Goal: Task Accomplishment & Management: Complete application form

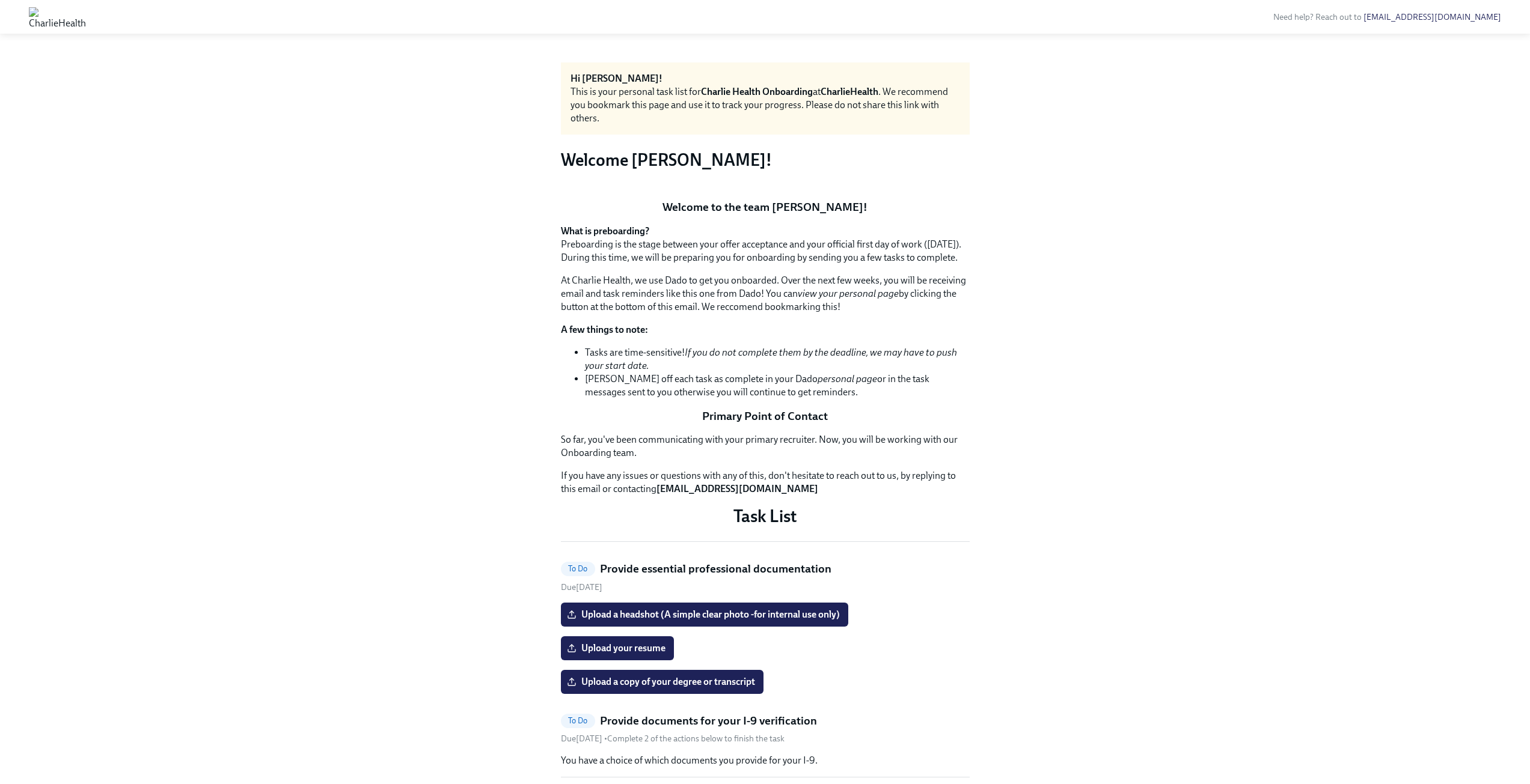
scroll to position [481, 0]
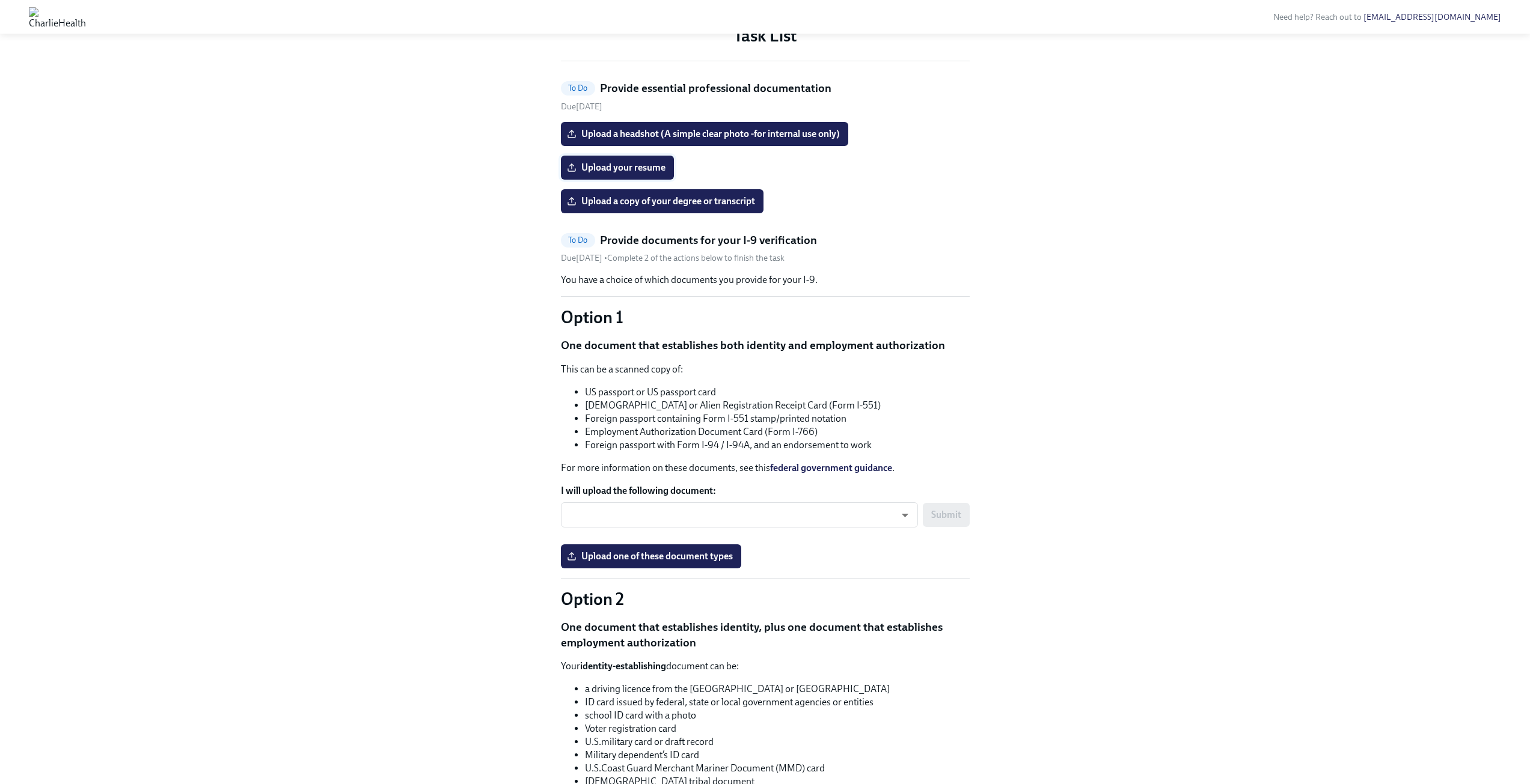
click at [649, 173] on span "Upload your resume" at bounding box center [617, 168] width 96 height 12
click at [0, 0] on input "Upload your resume" at bounding box center [0, 0] width 0 height 0
click at [707, 140] on span "Upload a headshot (A simple clear photo -for internal use only)" at bounding box center [704, 134] width 271 height 12
click at [0, 0] on input "Upload a headshot (A simple clear photo -for internal use only)" at bounding box center [0, 0] width 0 height 0
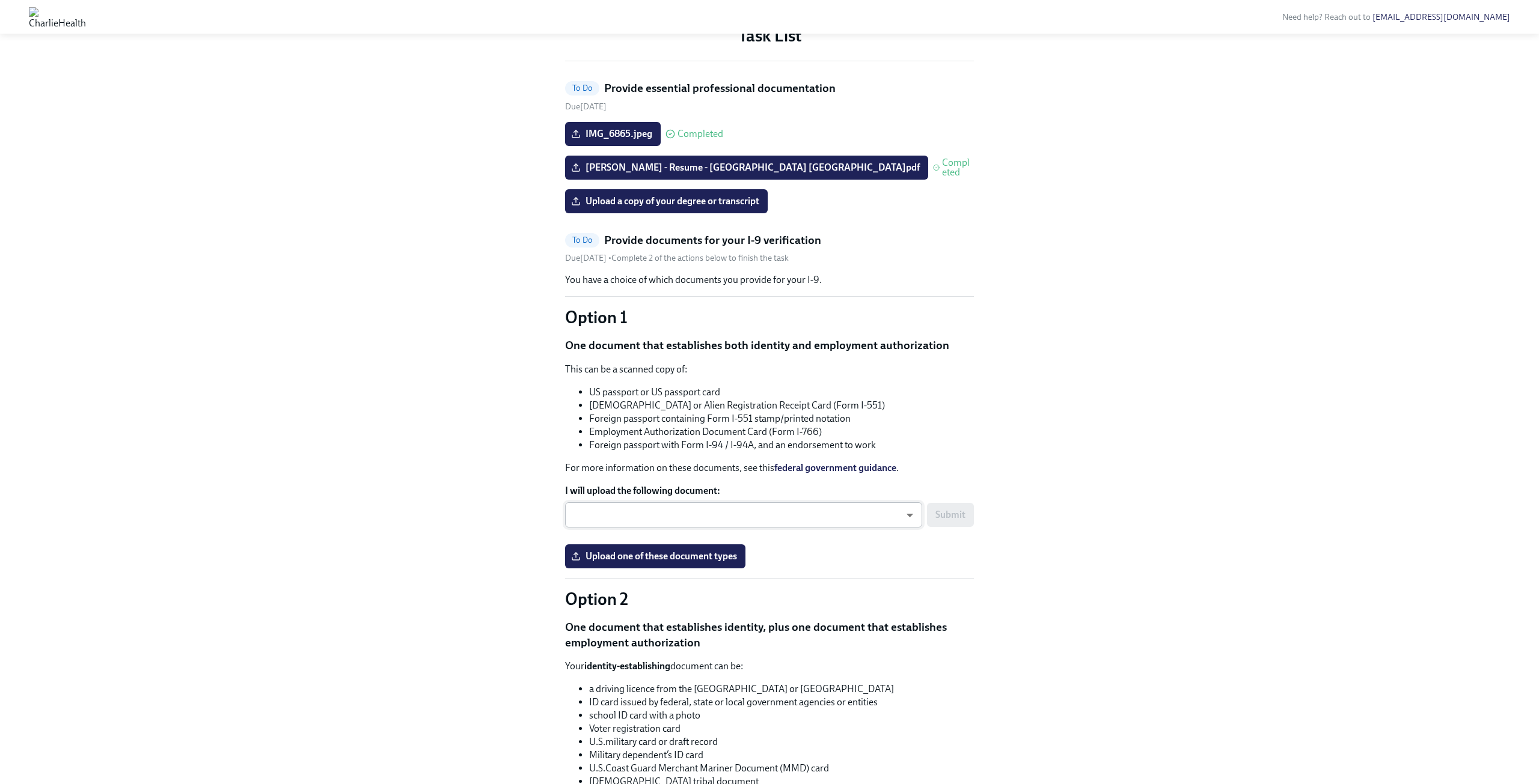
click at [861, 695] on body "Need help? Reach out to [EMAIL_ADDRESS][DOMAIN_NAME] Hi [PERSON_NAME]! This is …" at bounding box center [769, 557] width 1539 height 2076
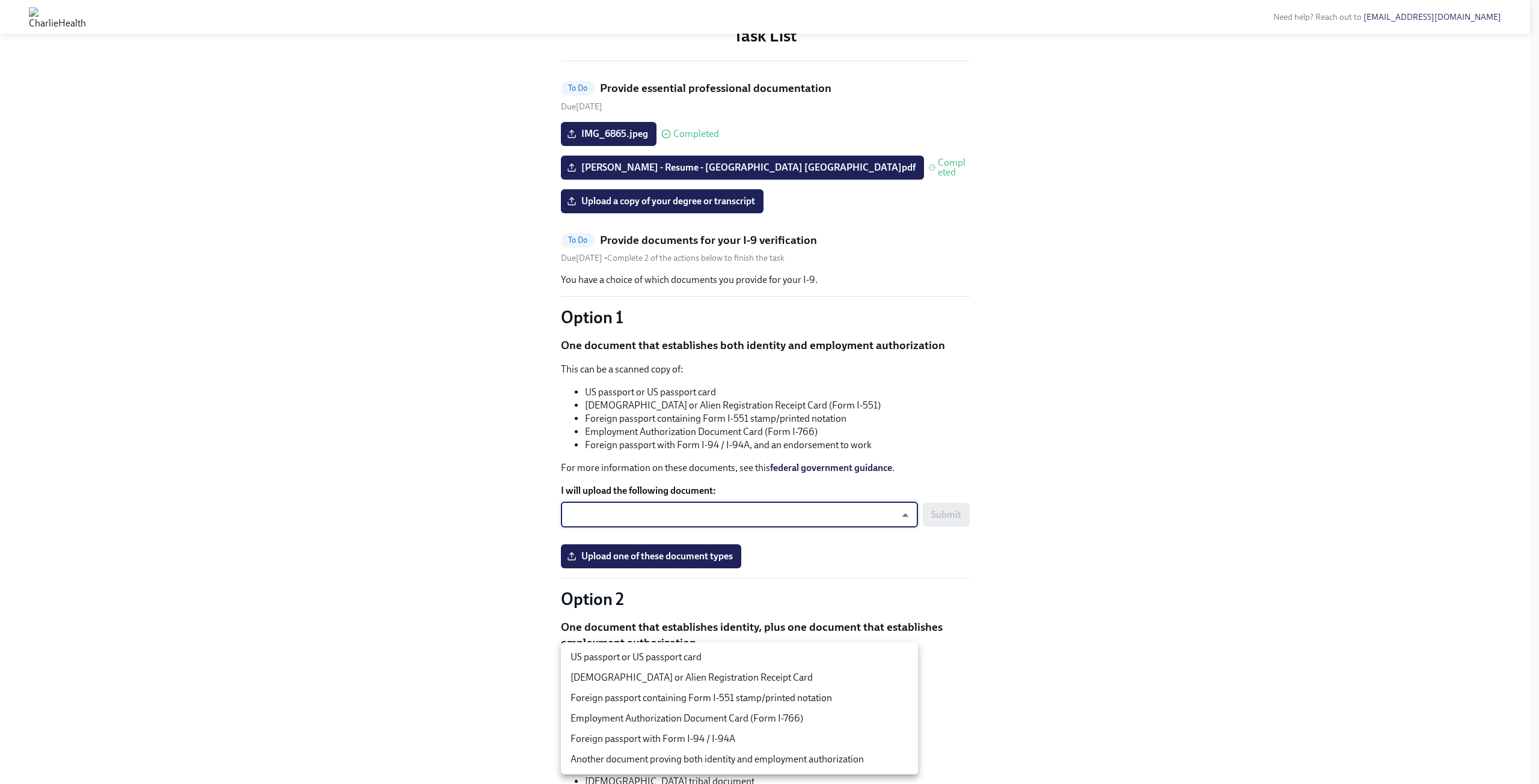
click at [998, 617] on div at bounding box center [769, 392] width 1539 height 784
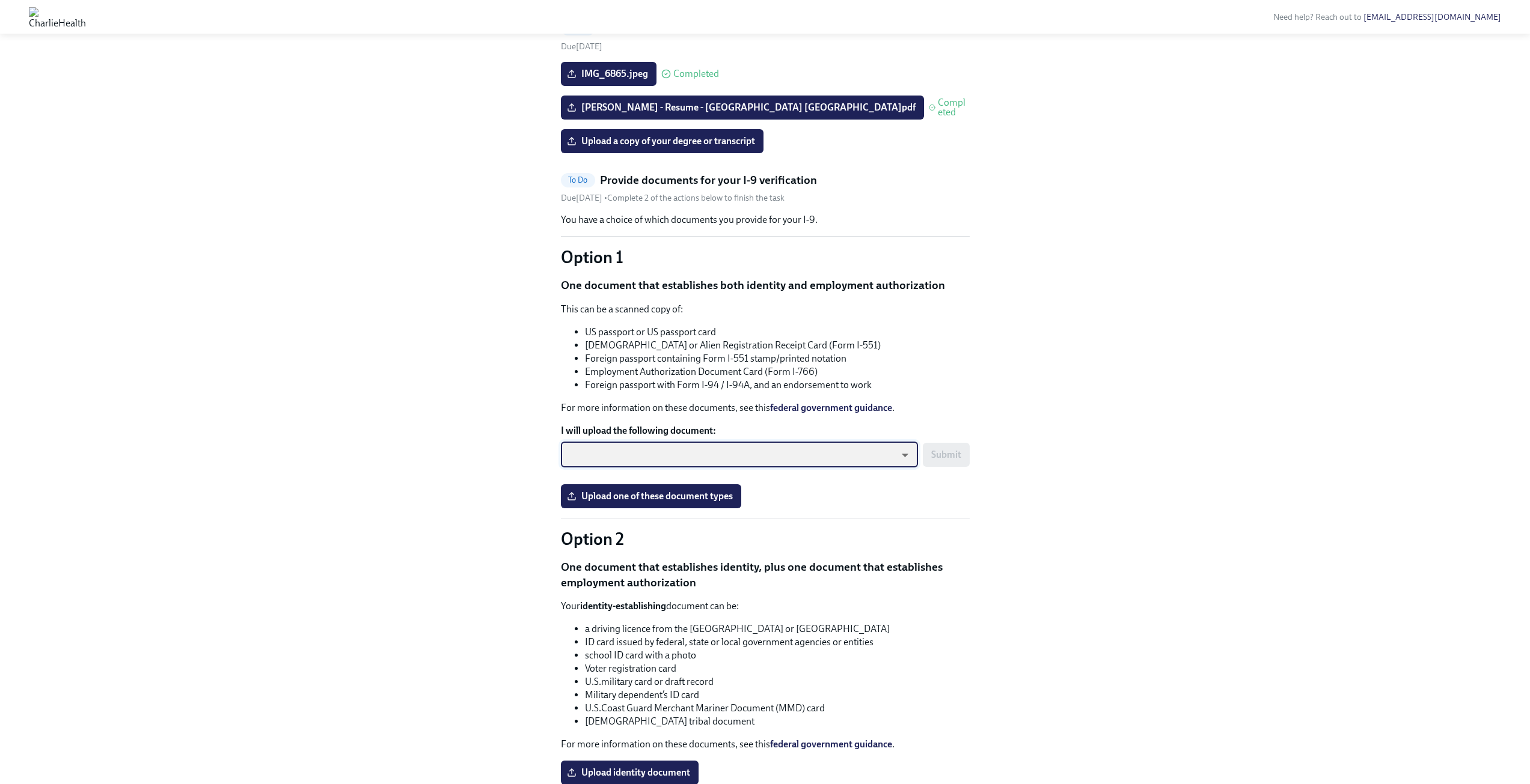
scroll to position [601, 0]
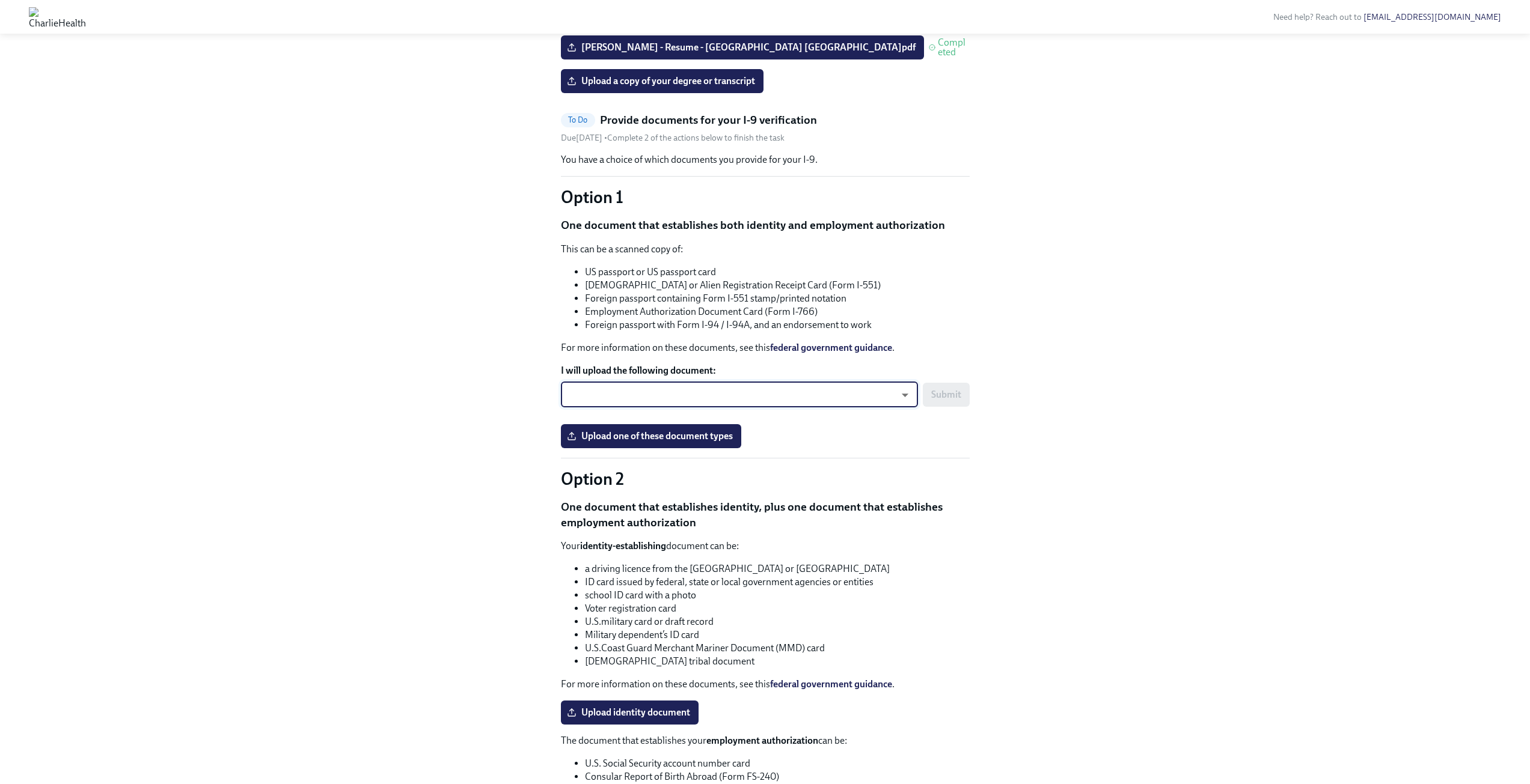
click at [630, 594] on body "Need help? Reach out to [EMAIL_ADDRESS][DOMAIN_NAME] Hi [PERSON_NAME]! This is …" at bounding box center [765, 437] width 1530 height 2076
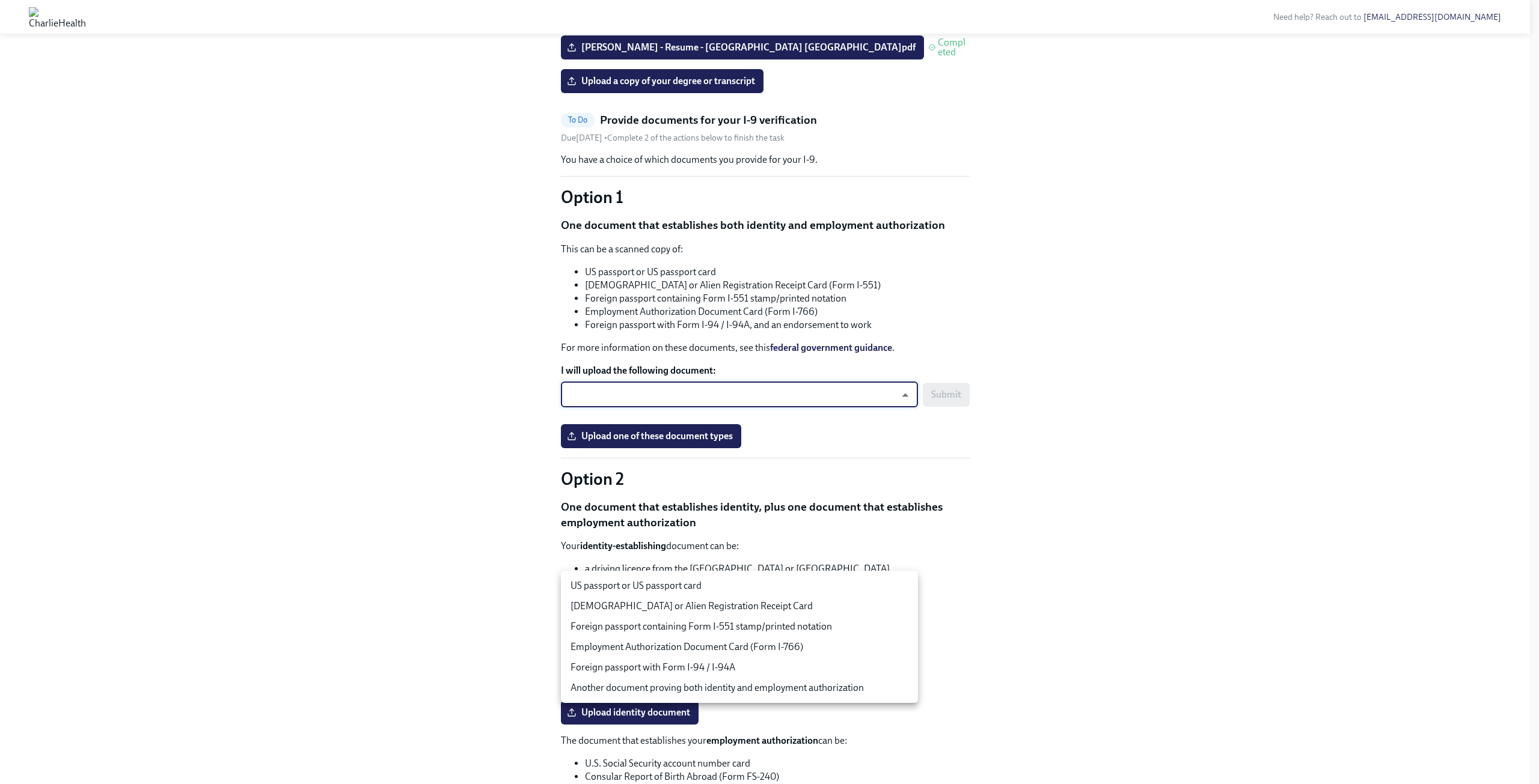
click at [980, 367] on div at bounding box center [769, 392] width 1539 height 784
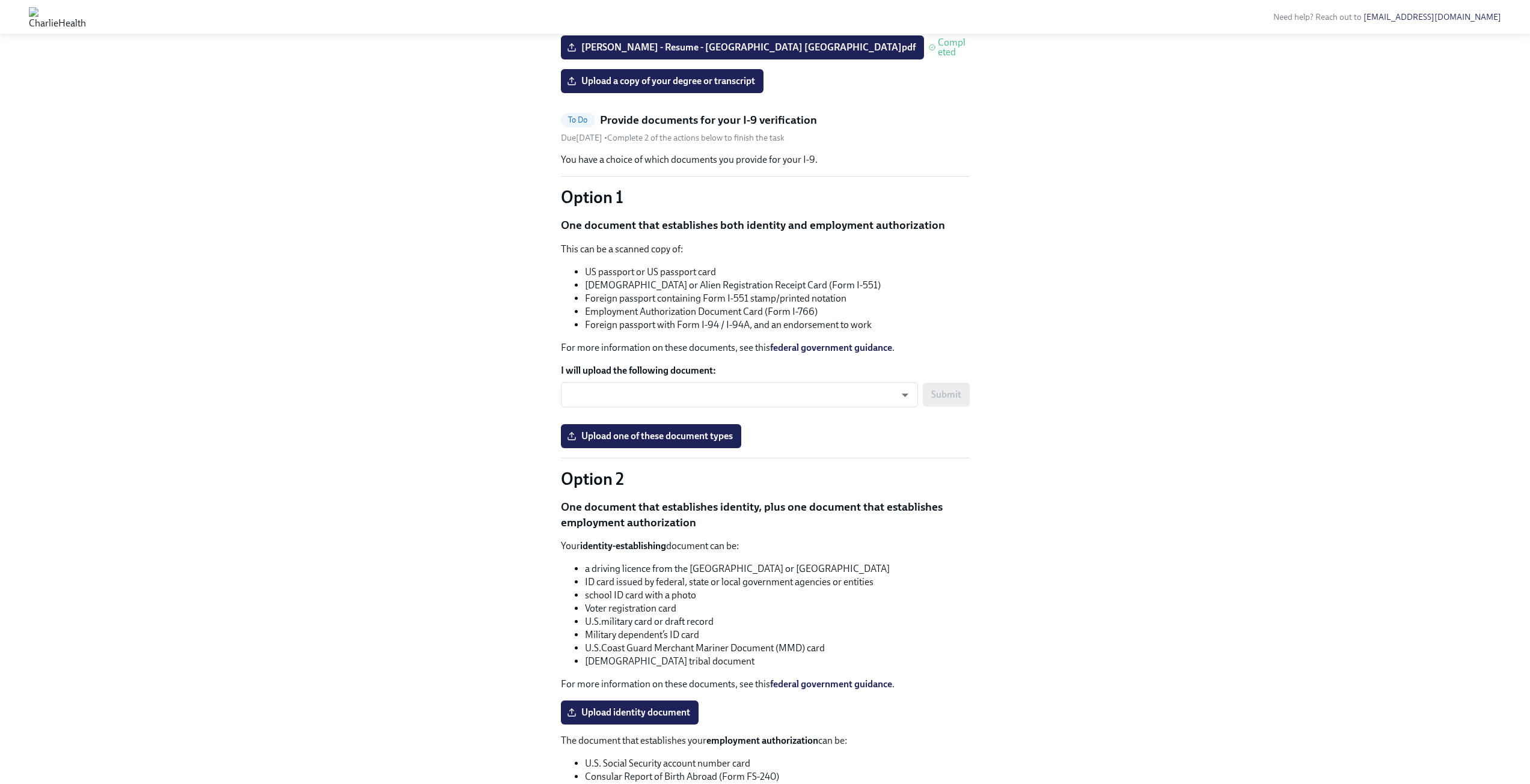
click at [590, 124] on span "To Do" at bounding box center [578, 119] width 34 height 9
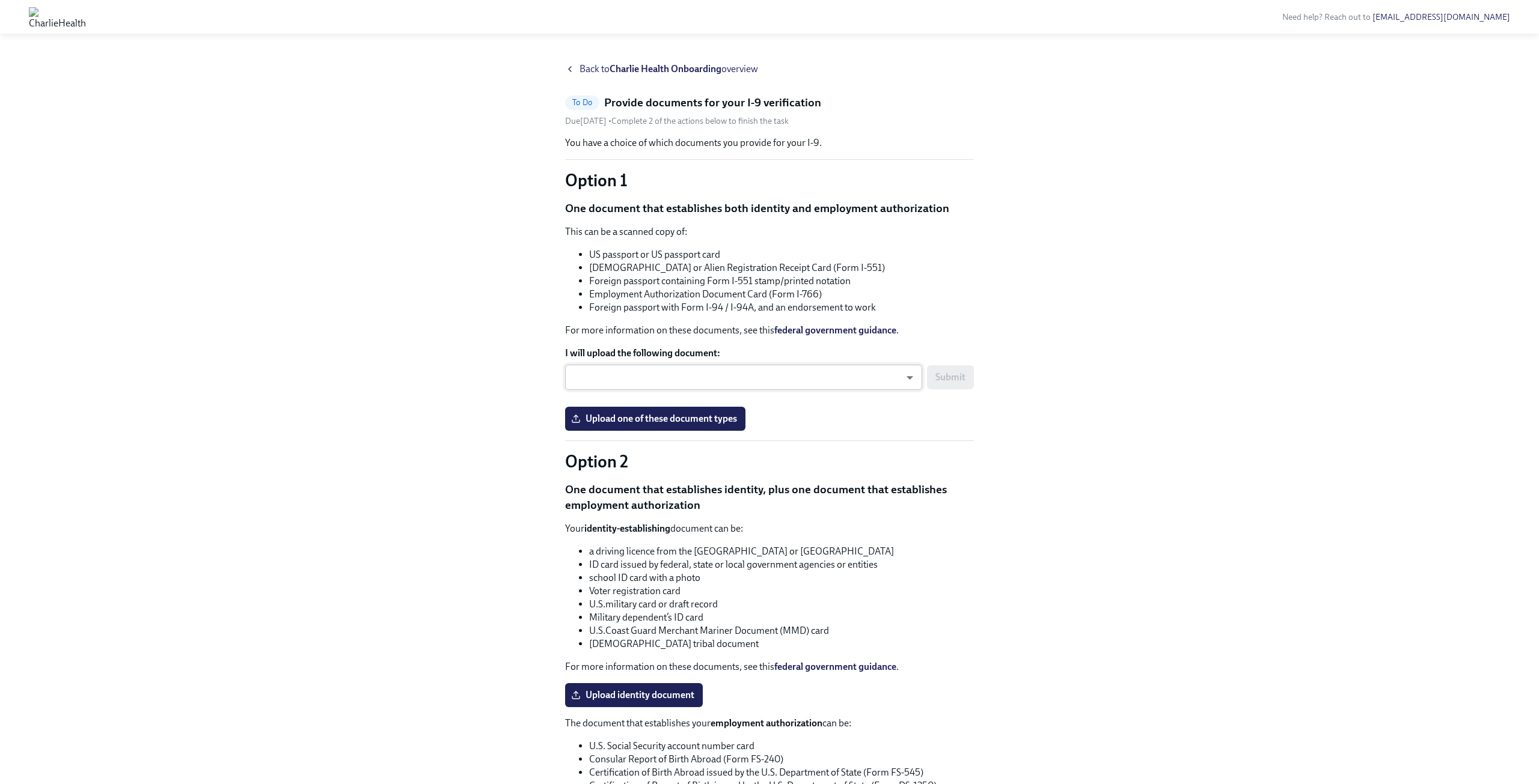
click at [900, 378] on body "Need help? Reach out to [EMAIL_ADDRESS][DOMAIN_NAME] Back to Charlie Health Onb…" at bounding box center [769, 486] width 1539 height 973
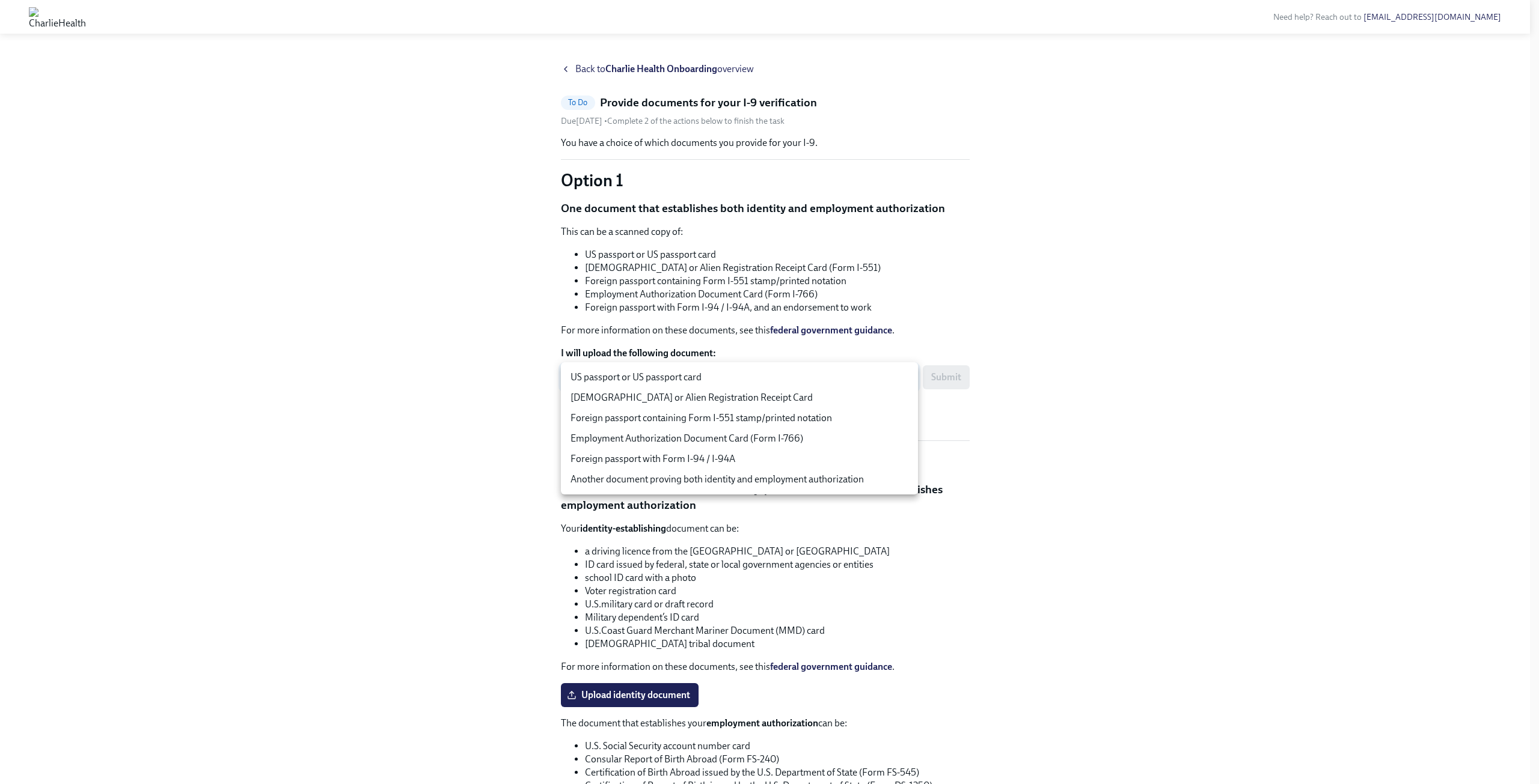
click at [769, 379] on li "US passport or US passport card" at bounding box center [739, 377] width 357 height 21
type input "tm035QtdH"
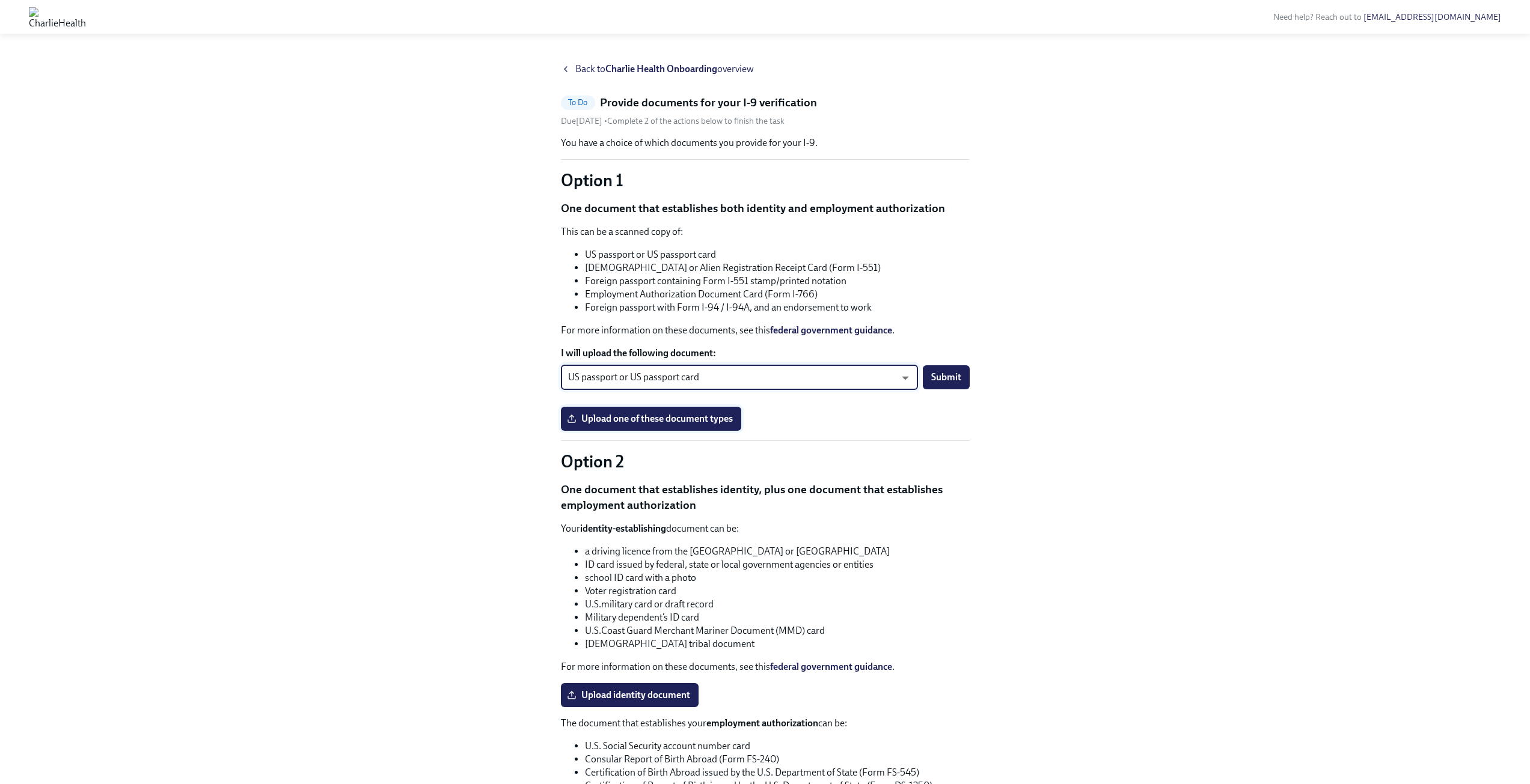
click at [722, 422] on span "Upload one of these document types" at bounding box center [651, 419] width 164 height 12
click at [0, 0] on input "Upload one of these document types" at bounding box center [0, 0] width 0 height 0
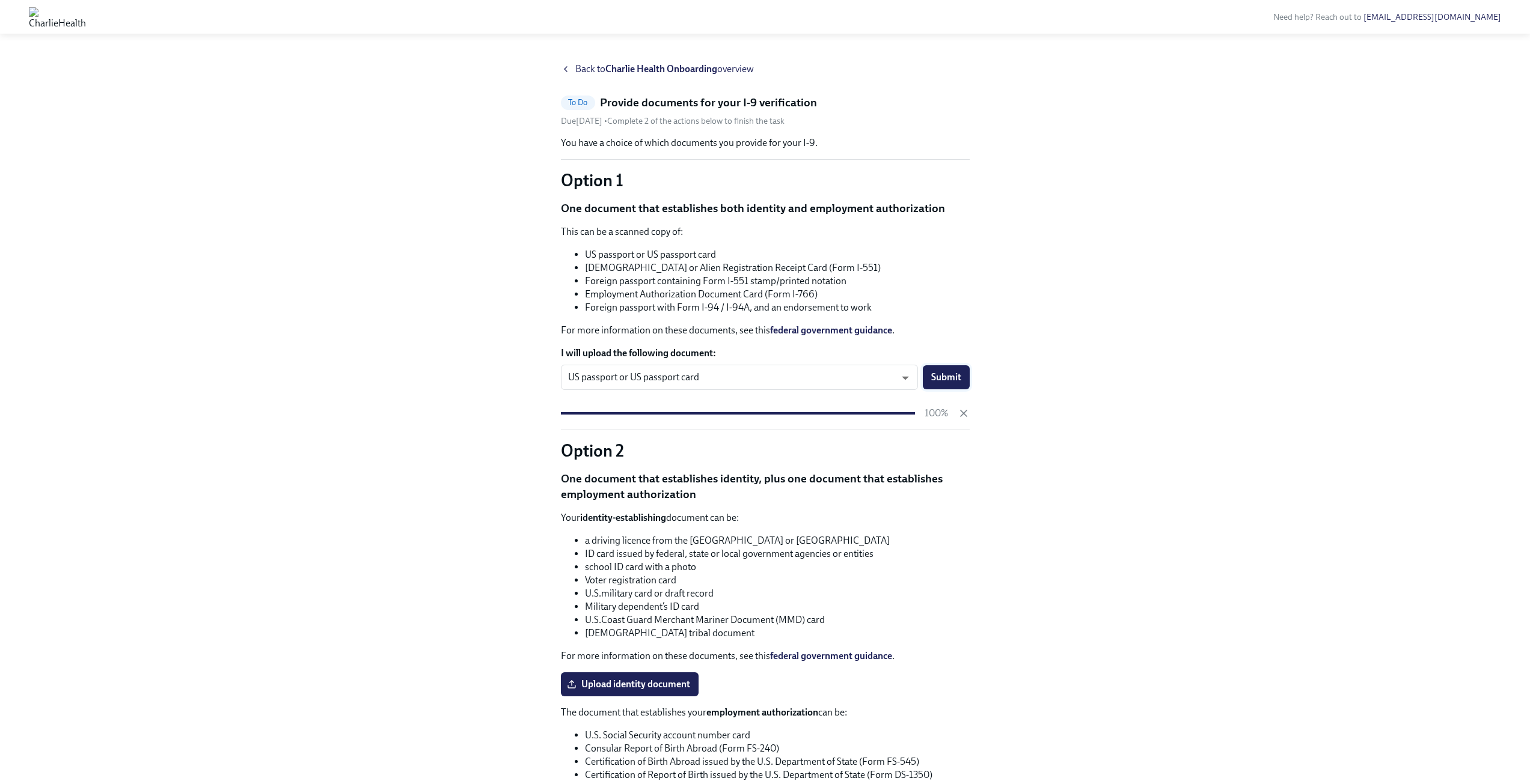
click at [946, 375] on span "Submit" at bounding box center [946, 377] width 30 height 12
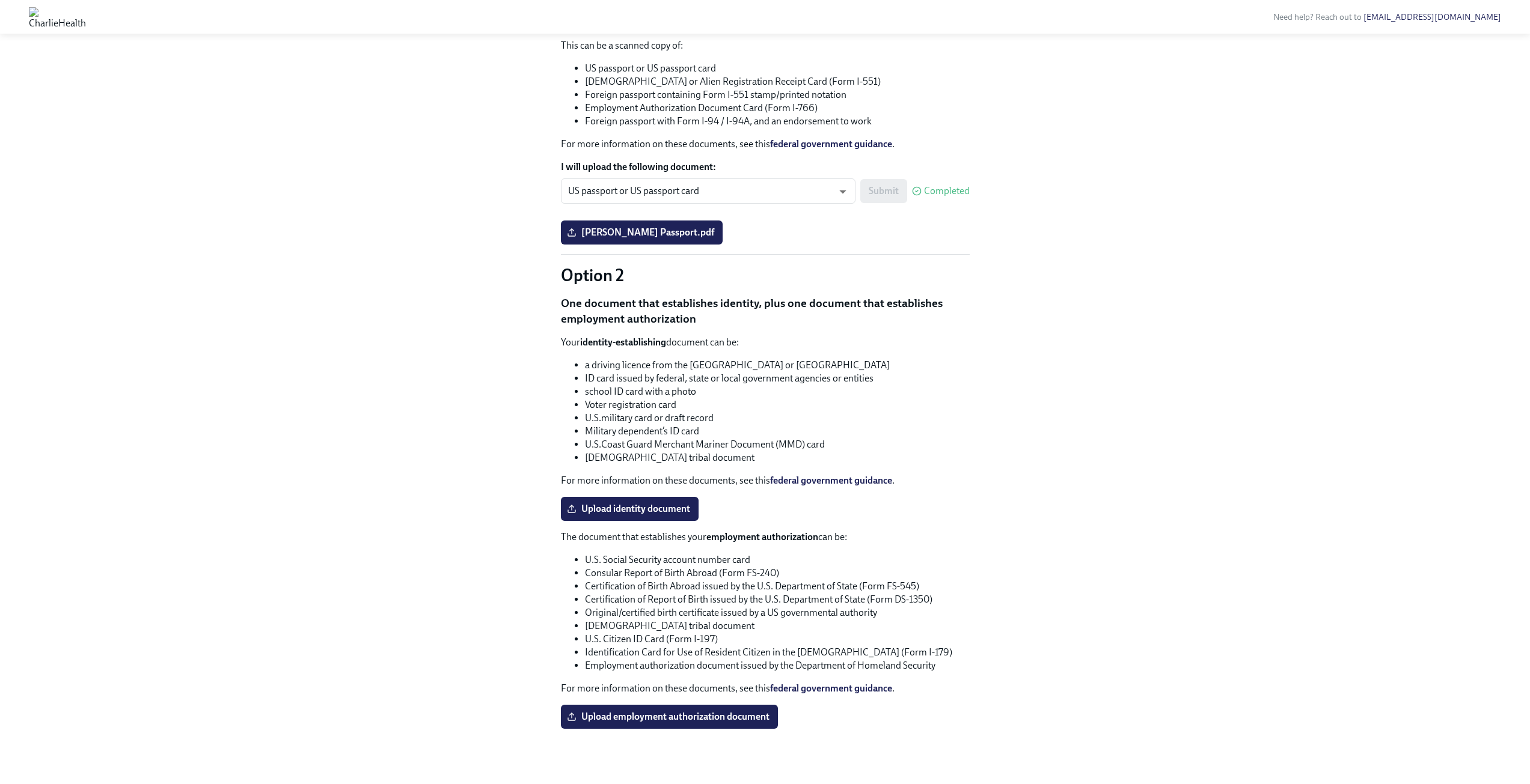
scroll to position [189, 0]
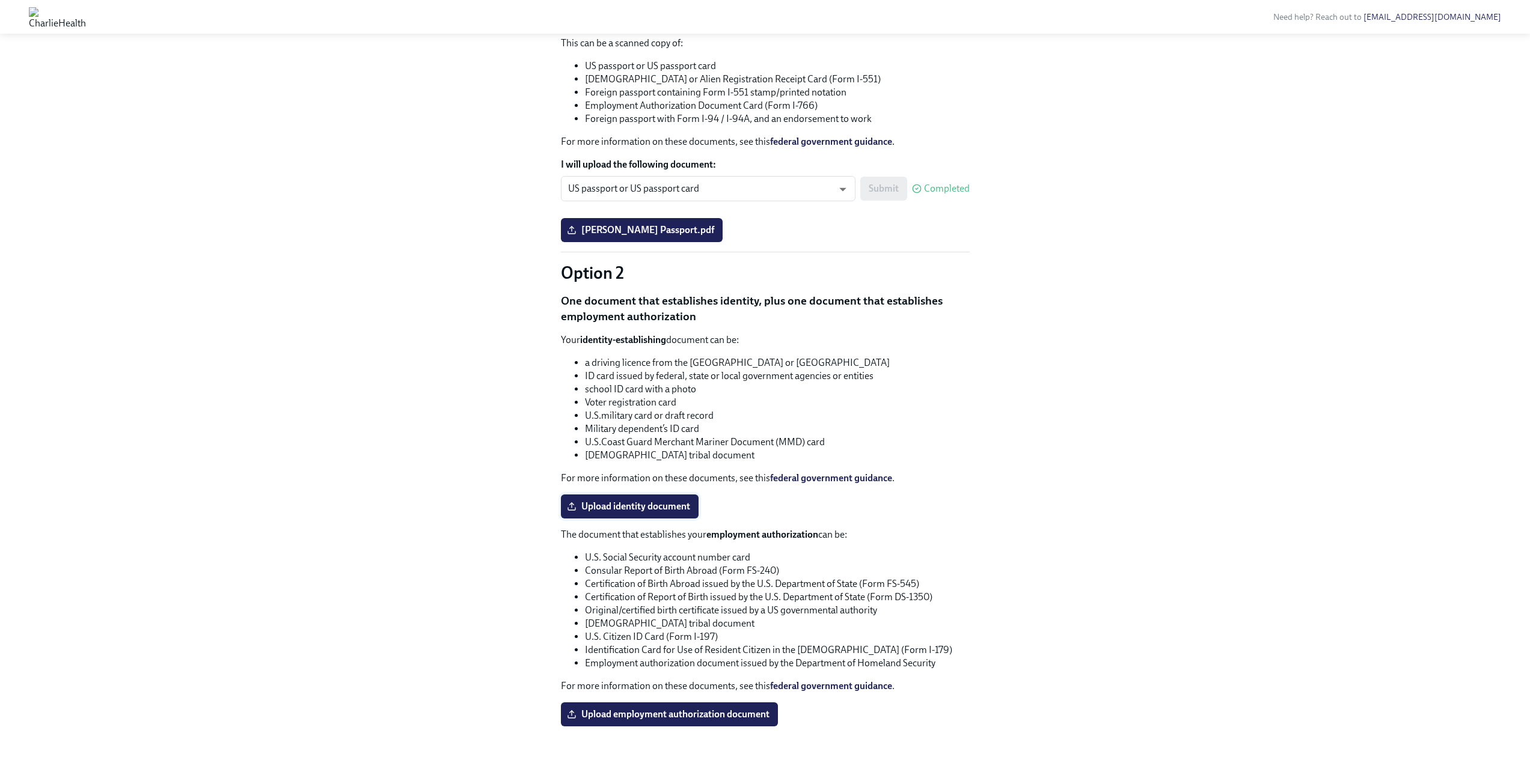
click at [682, 506] on span "Upload identity document" at bounding box center [629, 506] width 121 height 12
click at [0, 0] on input "Upload identity document" at bounding box center [0, 0] width 0 height 0
click at [908, 287] on div "You have a choice of which documents you provide for your I-9. Option 1 One doc…" at bounding box center [766, 337] width 409 height 779
click at [699, 716] on span "Upload employment authorization document" at bounding box center [669, 714] width 200 height 12
click at [0, 0] on input "Upload employment authorization document" at bounding box center [0, 0] width 0 height 0
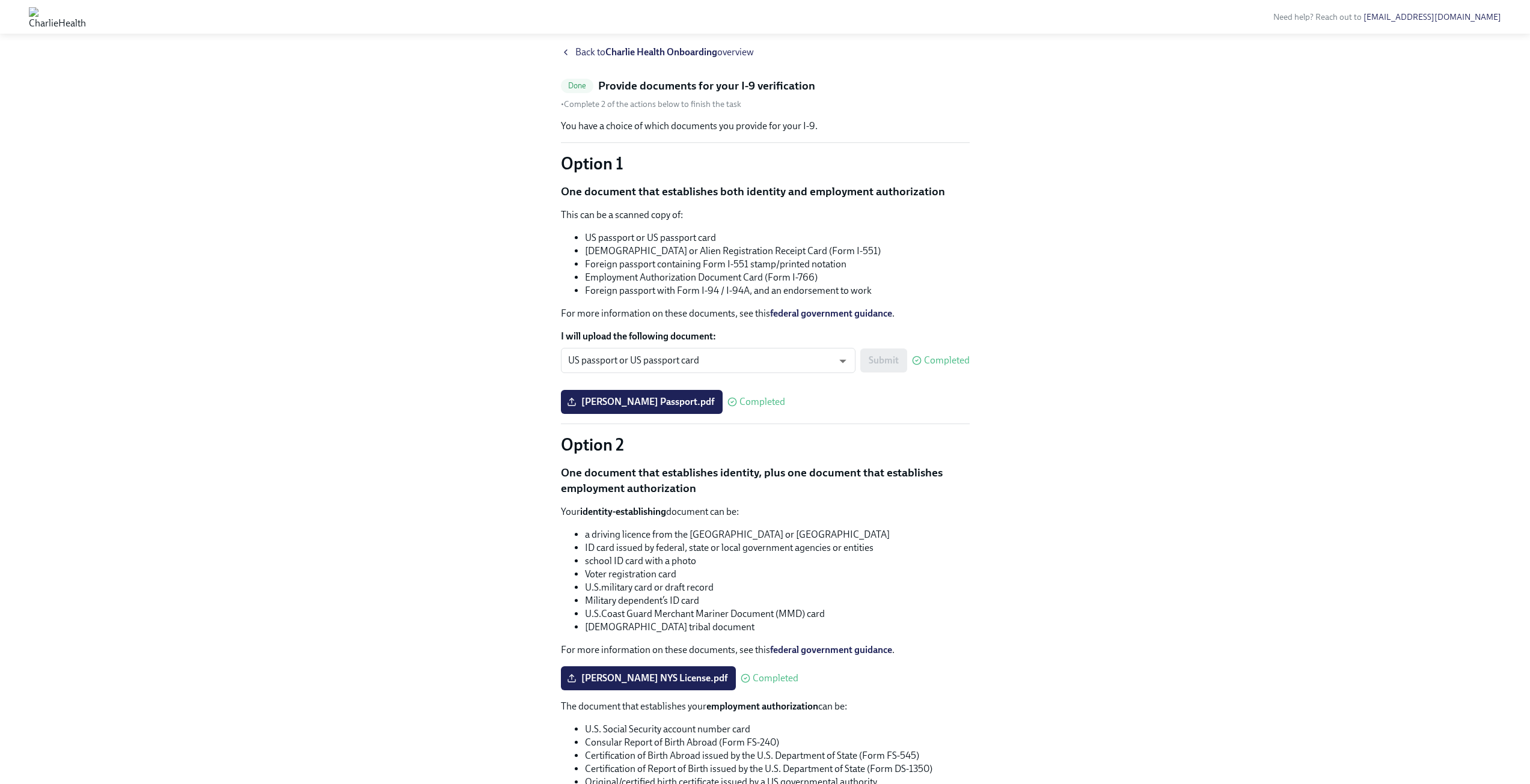
scroll to position [0, 0]
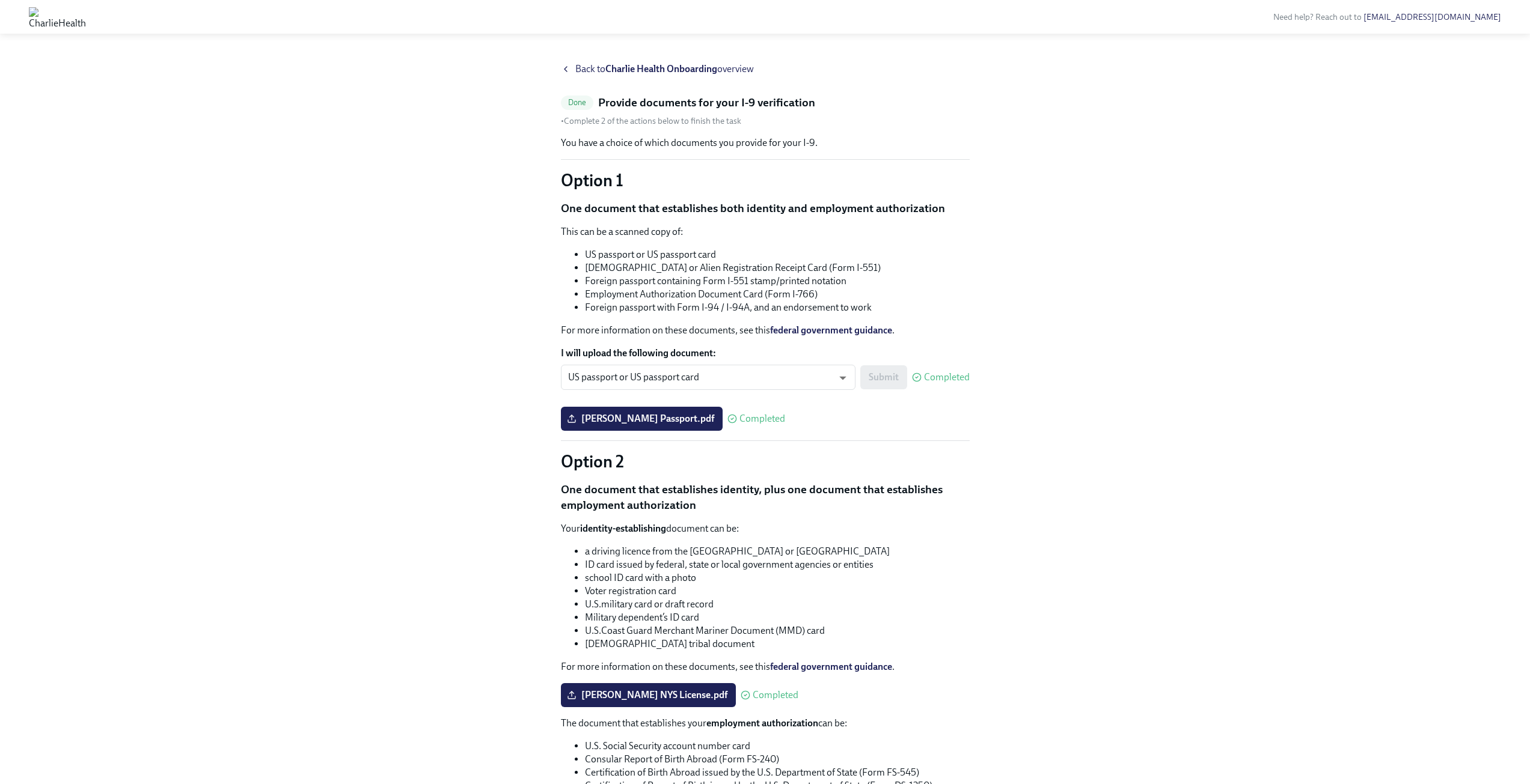
click at [889, 371] on div "Submit Completed" at bounding box center [915, 377] width 109 height 24
click at [602, 59] on div "Back to [PERSON_NAME] Health Onboarding overview Done Provide documents for you…" at bounding box center [765, 510] width 1530 height 925
click at [587, 69] on span "Back to Charlie Health Onboarding overview" at bounding box center [664, 69] width 178 height 13
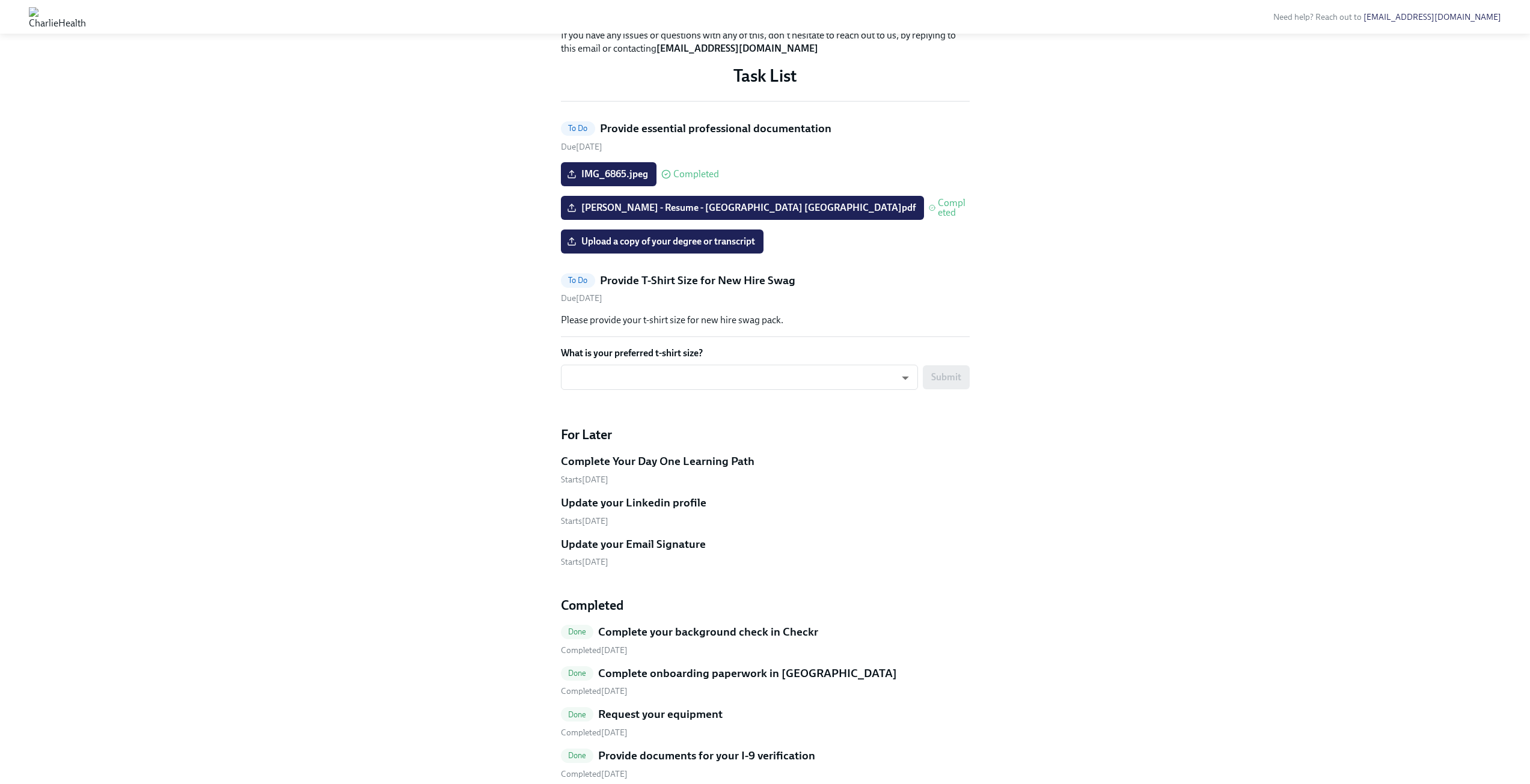
scroll to position [481, 0]
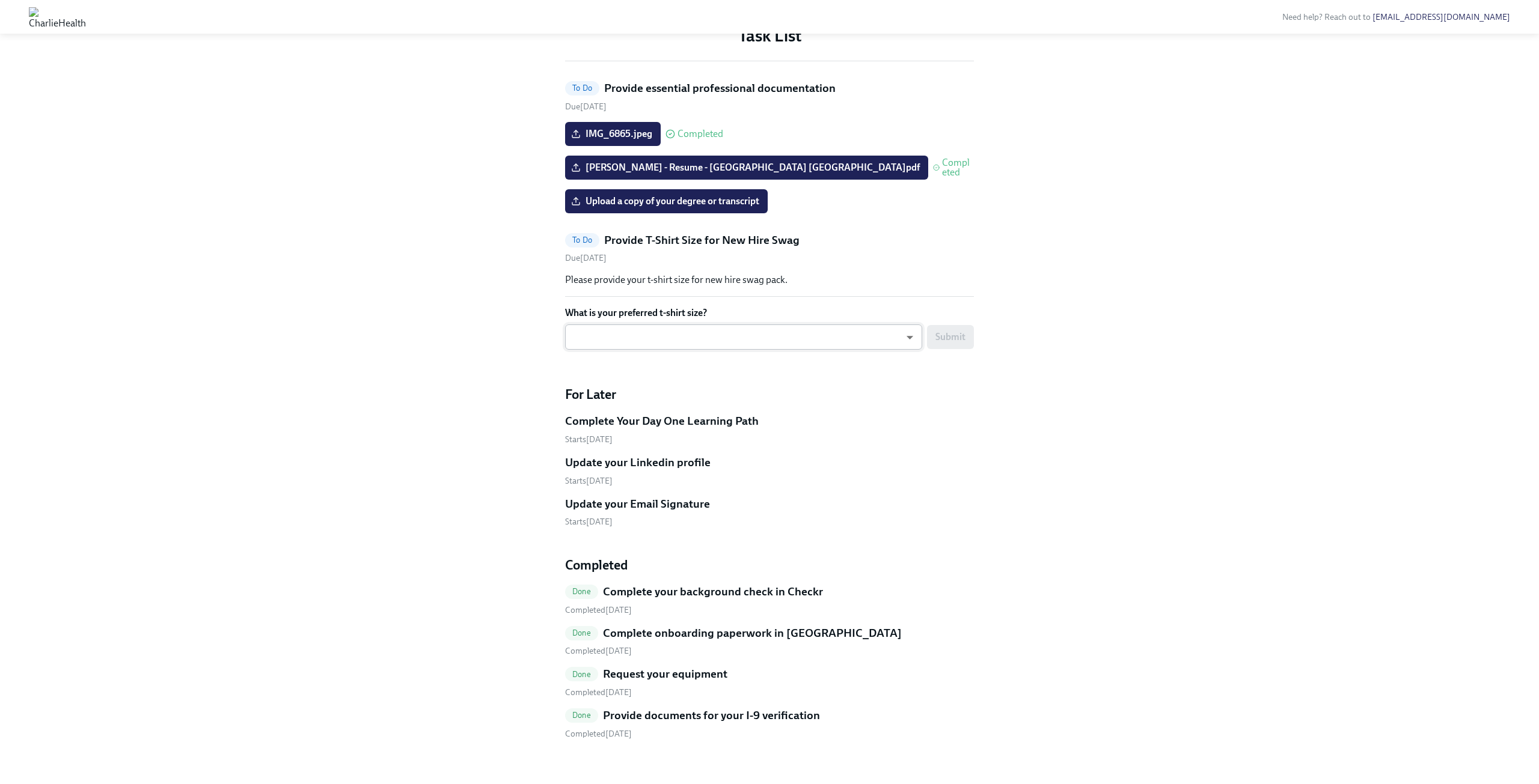
click at [848, 539] on body "Need help? Reach out to [EMAIL_ADDRESS][DOMAIN_NAME] Hi [PERSON_NAME]! This is …" at bounding box center [769, 158] width 1539 height 1278
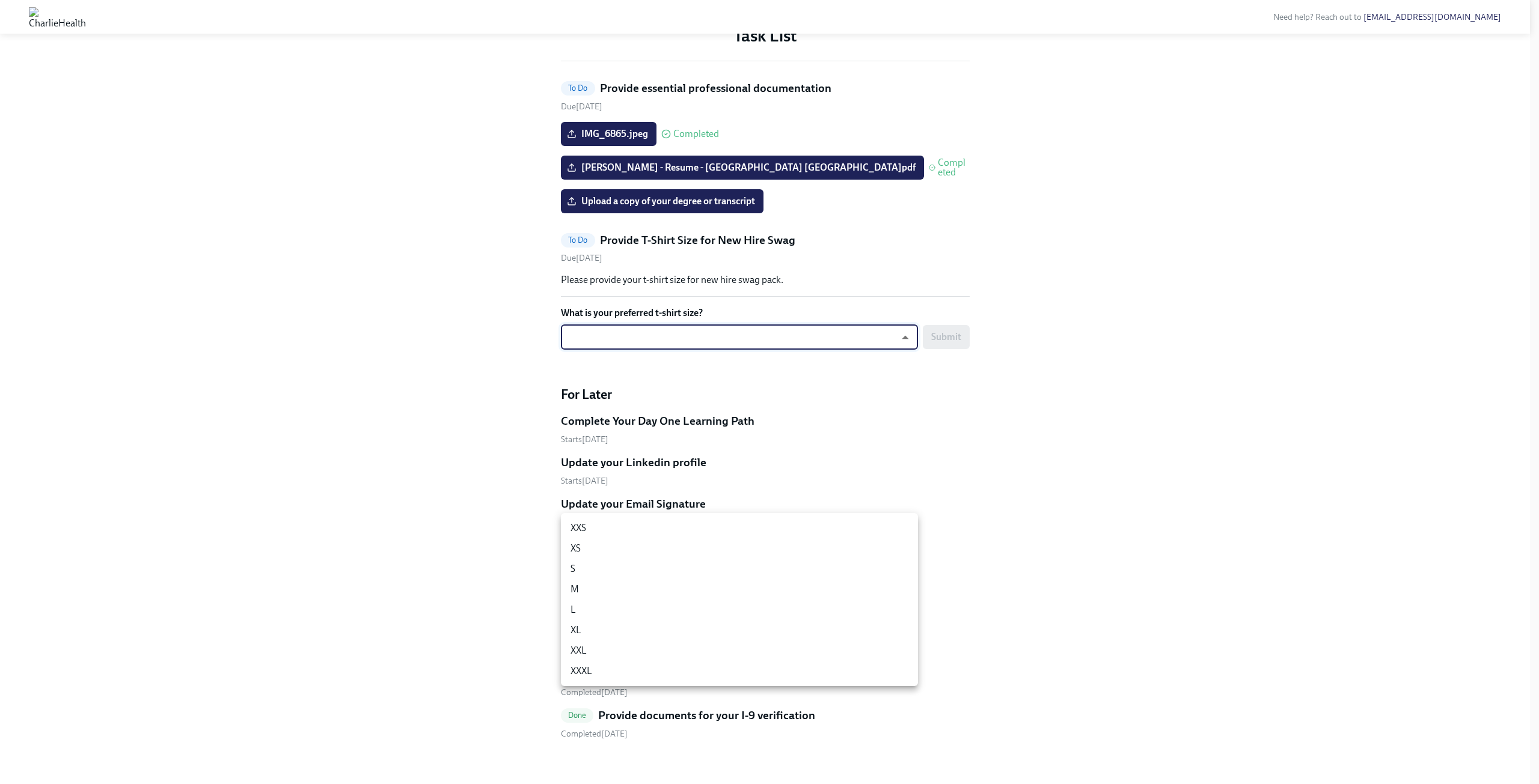
click at [864, 600] on li "L" at bounding box center [739, 610] width 357 height 21
type input "-gFL8YKG_"
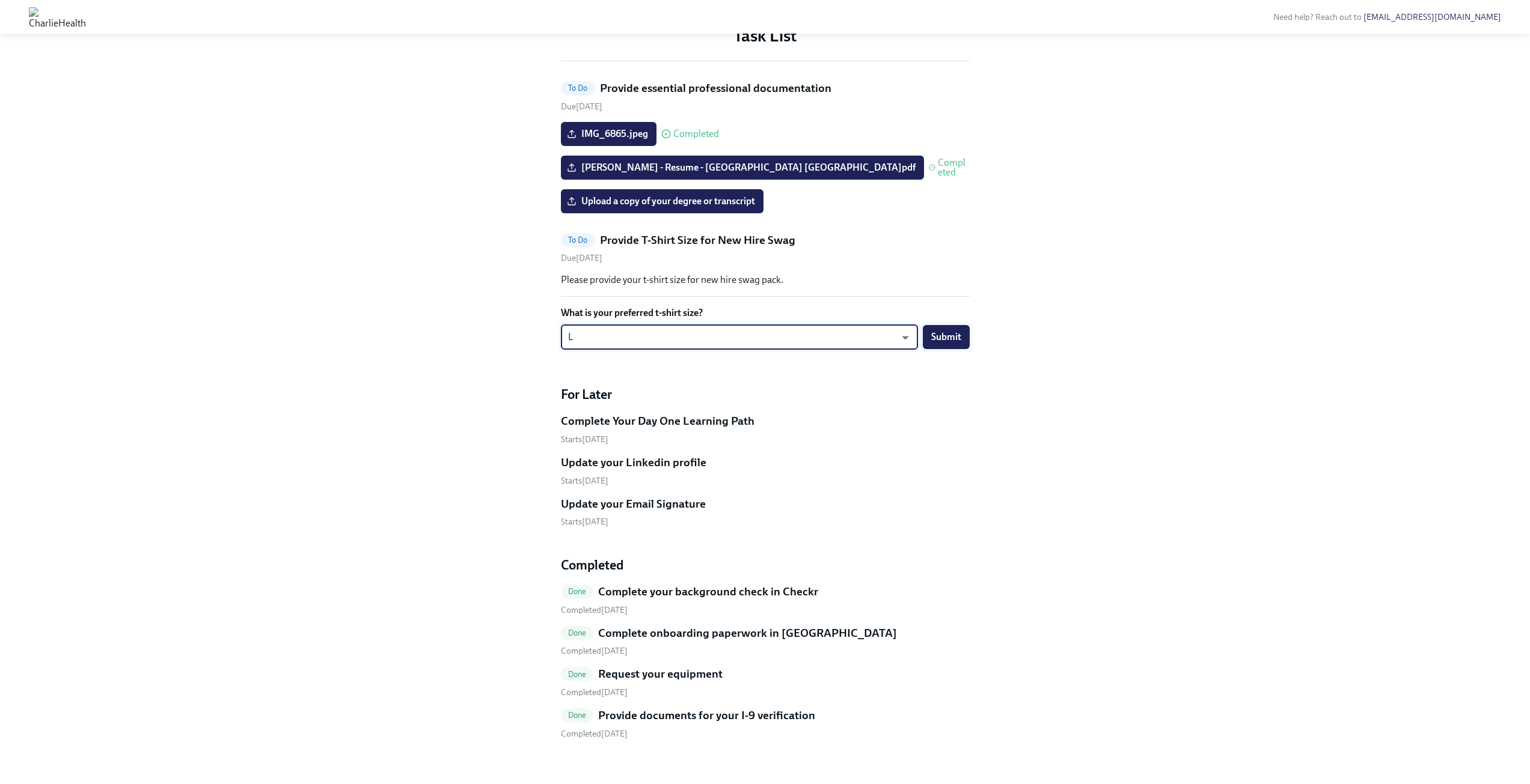
click at [957, 343] on span "Submit" at bounding box center [946, 337] width 30 height 12
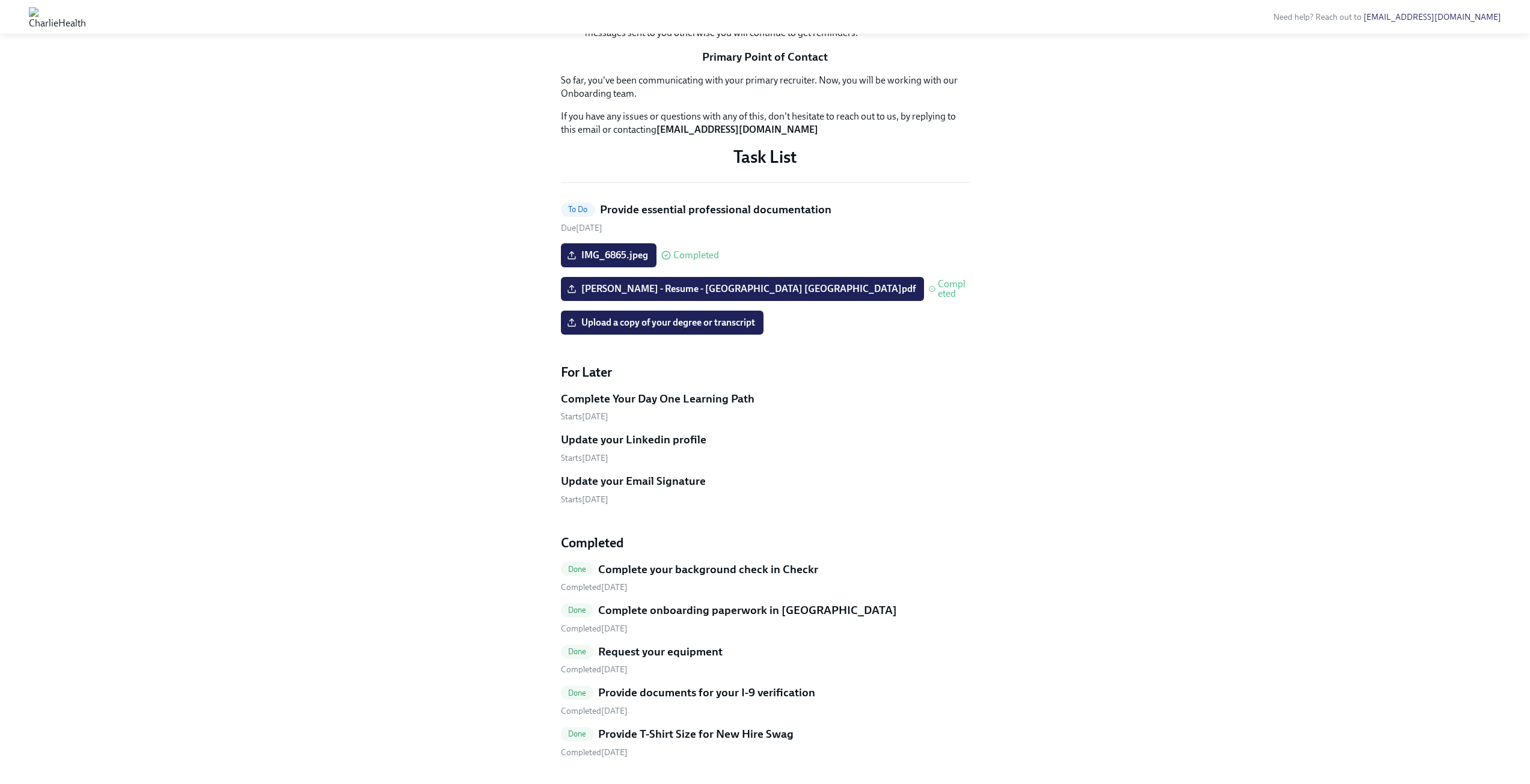
scroll to position [401, 0]
